Goal: Information Seeking & Learning: Learn about a topic

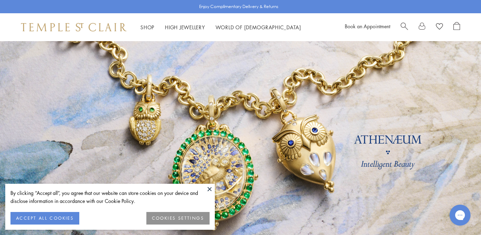
click at [404, 24] on span "Search" at bounding box center [404, 25] width 7 height 7
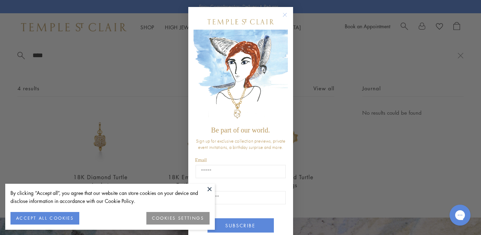
click at [72, 216] on button "ACCEPT ALL COOKIES" at bounding box center [44, 218] width 69 height 13
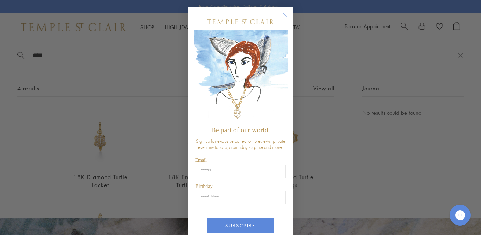
click at [284, 13] on circle "Close dialog" at bounding box center [284, 15] width 8 height 8
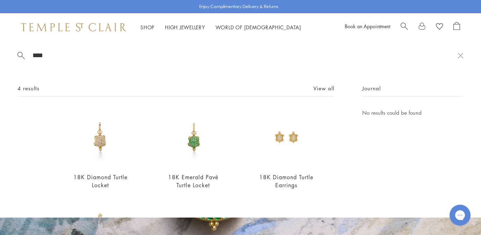
click at [402, 24] on span "Search" at bounding box center [404, 25] width 7 height 7
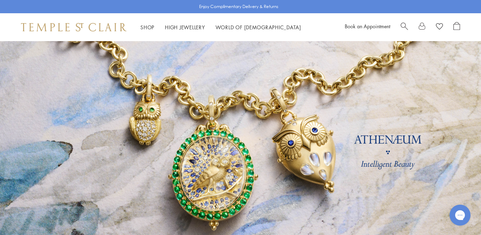
click at [402, 25] on span "Search" at bounding box center [404, 25] width 7 height 7
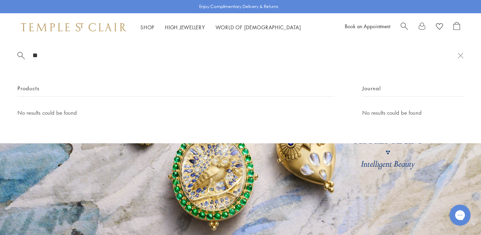
type input "*"
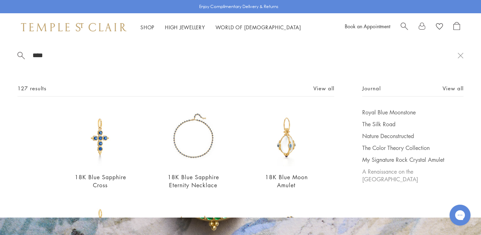
type input "****"
click at [382, 172] on link "A Renaissance on the Ponte Vecchio" at bounding box center [412, 175] width 101 height 15
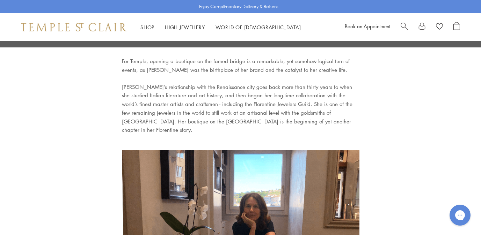
scroll to position [249, 0]
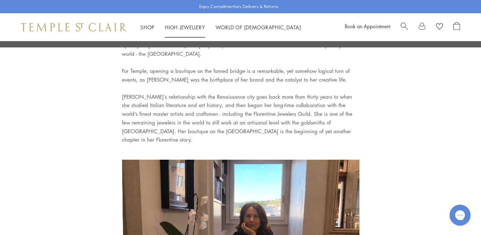
click at [189, 24] on link "High Jewellery High Jewellery" at bounding box center [185, 27] width 40 height 7
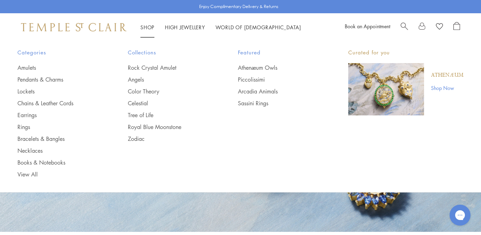
click at [145, 26] on link "Shop Shop" at bounding box center [147, 27] width 14 height 7
click at [271, 90] on link "Arcadia Animals" at bounding box center [279, 92] width 82 height 8
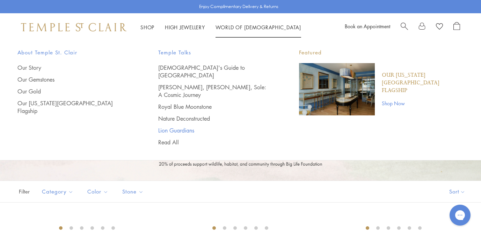
click at [176, 127] on link "Lion Guardians" at bounding box center [214, 131] width 113 height 8
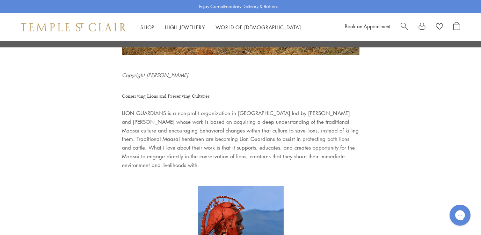
scroll to position [108, 0]
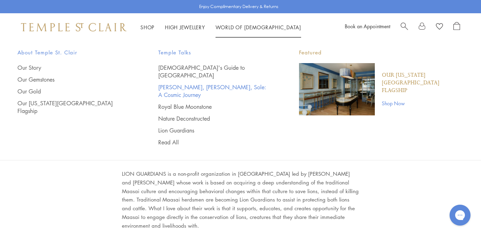
click at [211, 83] on link "[PERSON_NAME], [PERSON_NAME], Sole: A Cosmic Journey" at bounding box center [214, 90] width 113 height 15
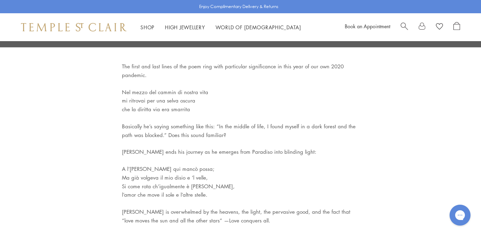
scroll to position [2854, 0]
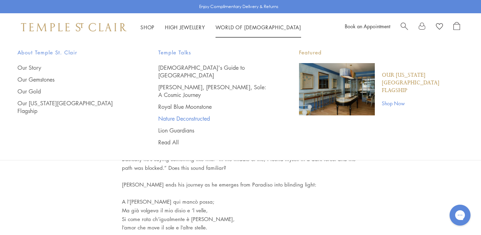
click at [192, 115] on link "Nature Deconstructed" at bounding box center [214, 119] width 113 height 8
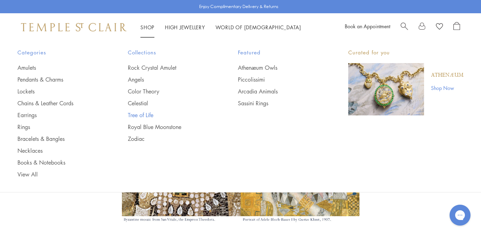
click at [140, 114] on link "Tree of Life" at bounding box center [169, 115] width 82 height 8
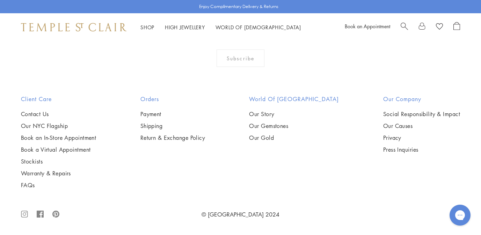
scroll to position [4193, 0]
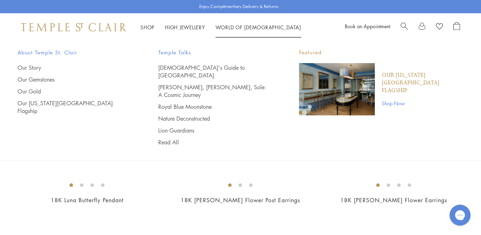
scroll to position [498, 0]
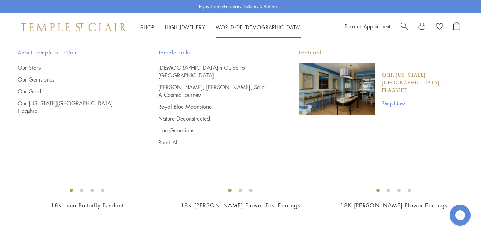
click at [246, 27] on link "World of Temple World of Temple" at bounding box center [258, 27] width 86 height 7
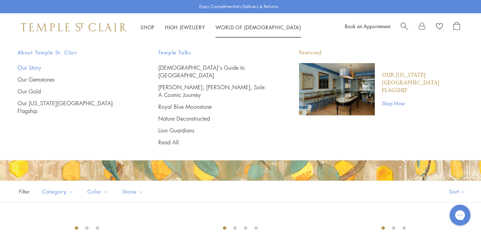
click at [25, 65] on link "Our Story" at bounding box center [73, 68] width 113 height 8
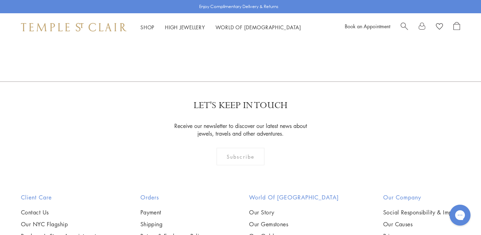
scroll to position [4391, 0]
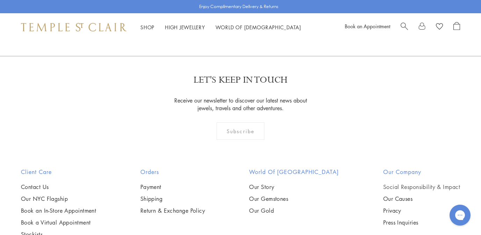
click at [430, 183] on link "Social Responsibility & Impact" at bounding box center [421, 187] width 77 height 8
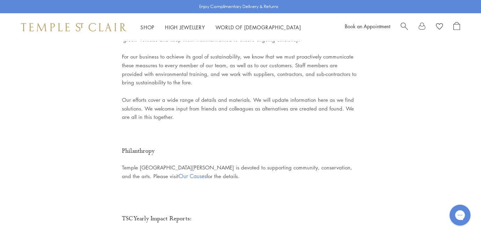
scroll to position [1433, 0]
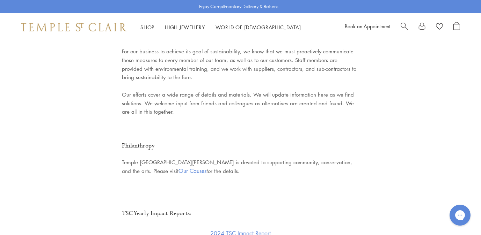
click at [178, 167] on link "Our Causes" at bounding box center [192, 171] width 28 height 8
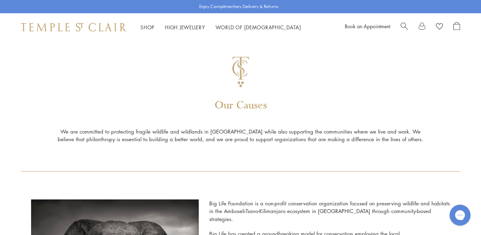
scroll to position [2, 0]
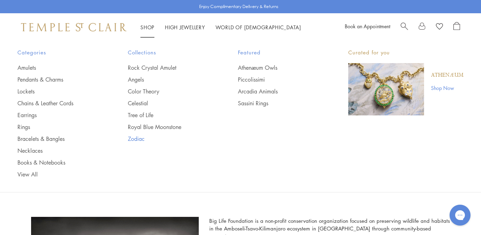
click at [137, 138] on link "Zodiac" at bounding box center [169, 139] width 82 height 8
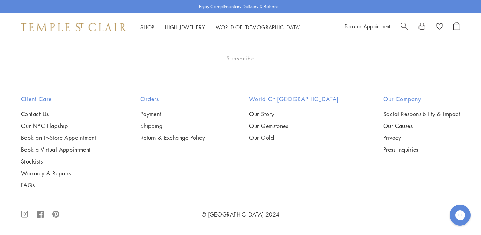
scroll to position [864, 0]
